Goal: Submit feedback/report problem

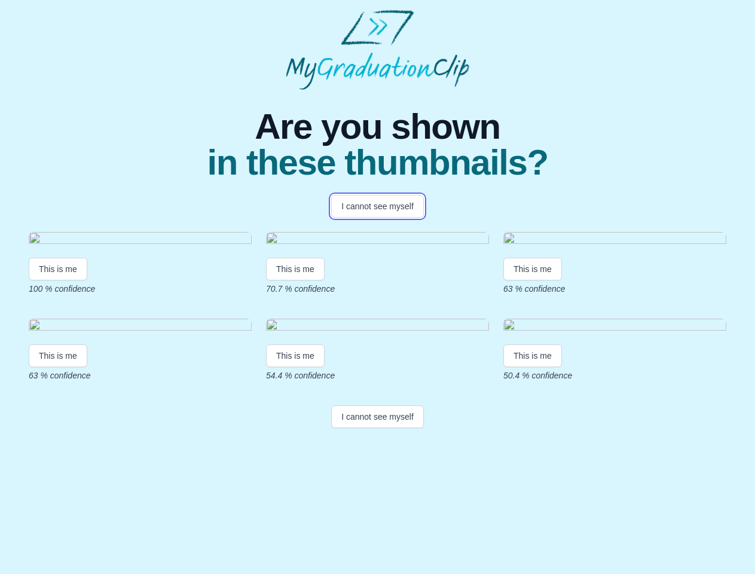
click at [377, 206] on button "I cannot see myself" at bounding box center [377, 206] width 93 height 23
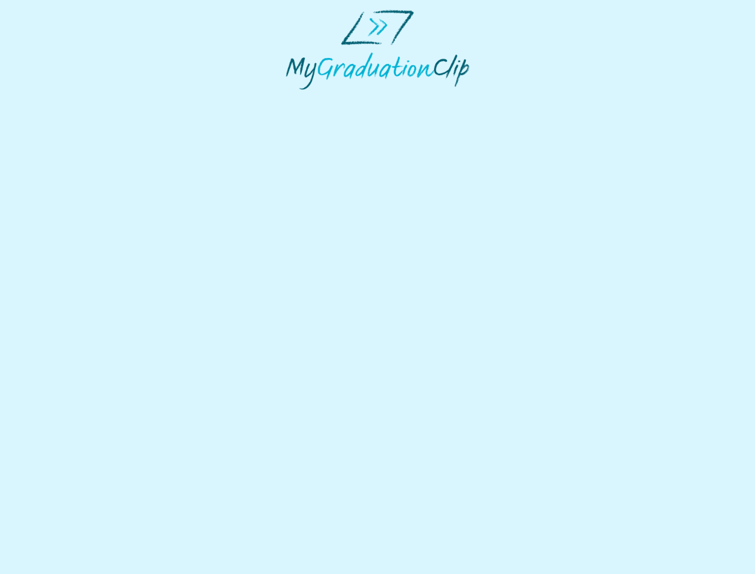
click at [58, 99] on html at bounding box center [377, 49] width 755 height 99
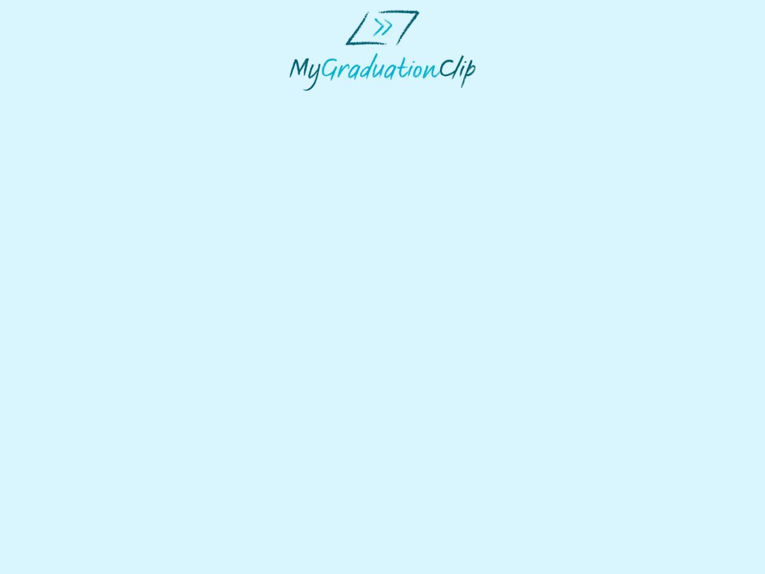
click at [297, 100] on html at bounding box center [382, 50] width 765 height 100
click at [536, 100] on html at bounding box center [382, 50] width 765 height 100
click at [58, 100] on html at bounding box center [382, 50] width 765 height 100
click at [297, 100] on html at bounding box center [382, 50] width 765 height 100
click at [536, 100] on html at bounding box center [382, 50] width 765 height 100
